Goal: Information Seeking & Learning: Check status

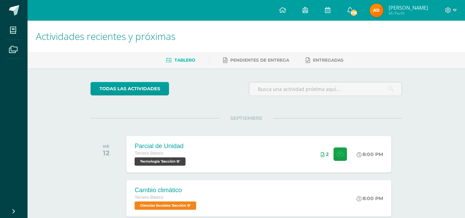
click at [376, 8] on img at bounding box center [377, 10] width 14 height 14
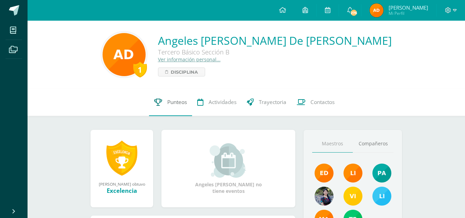
click at [182, 96] on link "Punteos" at bounding box center [170, 103] width 43 height 28
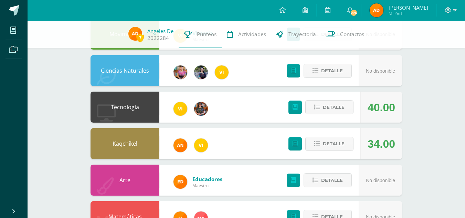
scroll to position [131, 0]
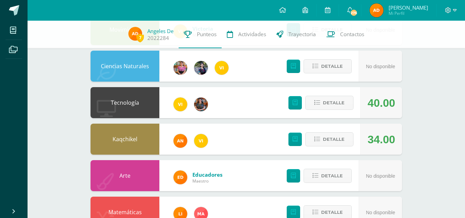
click at [203, 151] on div at bounding box center [201, 140] width 28 height 31
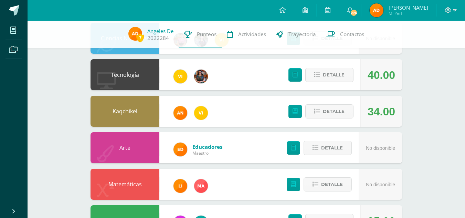
scroll to position [264, 0]
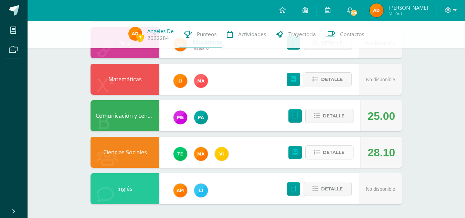
click at [328, 160] on button "Detalle" at bounding box center [330, 152] width 48 height 14
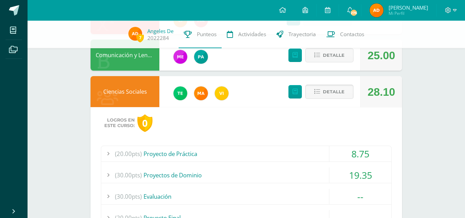
scroll to position [329, 0]
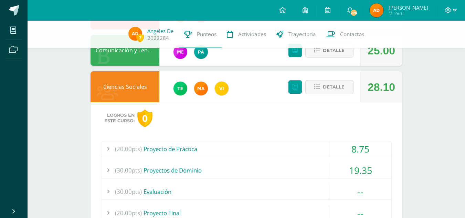
click at [333, 147] on div "8.75" at bounding box center [361, 149] width 62 height 16
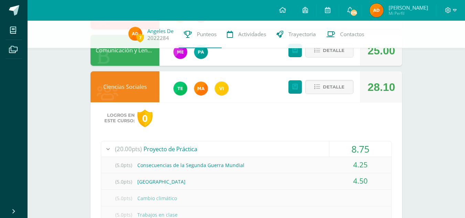
click at [323, 146] on div "(20.00pts) Proyecto de Práctica" at bounding box center [246, 149] width 290 height 16
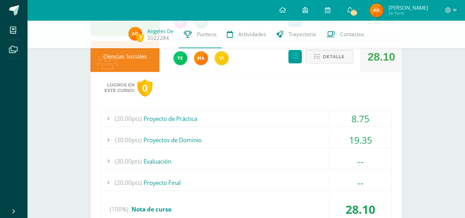
scroll to position [361, 0]
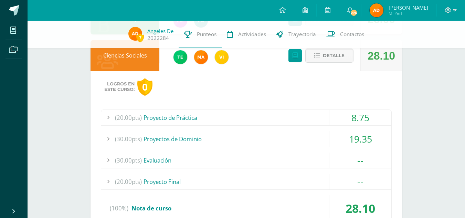
click at [314, 134] on div "(30.00pts) Proyectos de Dominio" at bounding box center [246, 139] width 290 height 16
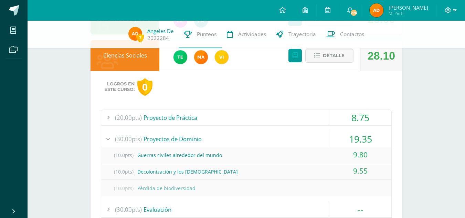
drag, startPoint x: 314, startPoint y: 134, endPoint x: 259, endPoint y: 146, distance: 56.0
click at [259, 146] on div "(30.00pts) Proyectos de Dominio" at bounding box center [246, 139] width 290 height 16
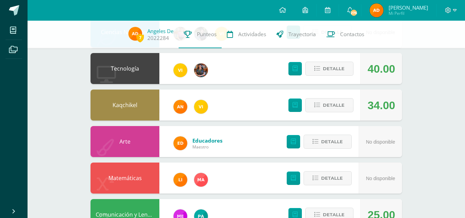
scroll to position [0, 0]
